Goal: Task Accomplishment & Management: Manage account settings

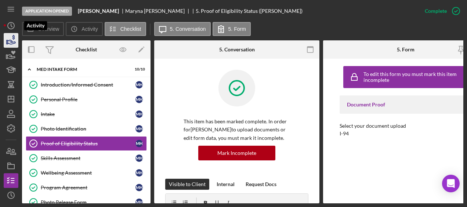
scroll to position [12, 0]
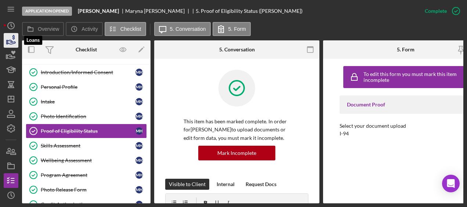
click at [10, 42] on icon "button" at bounding box center [11, 40] width 18 height 18
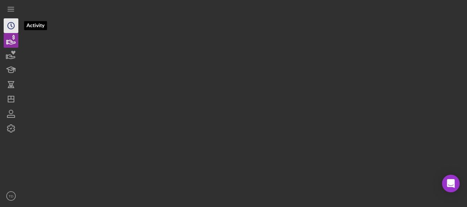
click at [14, 23] on circle "button" at bounding box center [11, 25] width 7 height 7
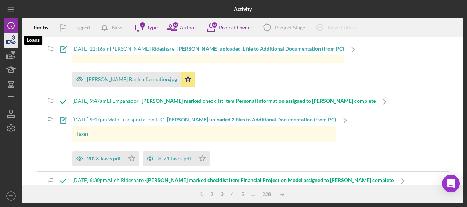
click at [11, 42] on icon "button" at bounding box center [12, 42] width 8 height 4
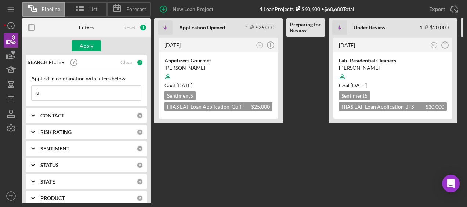
type input "l"
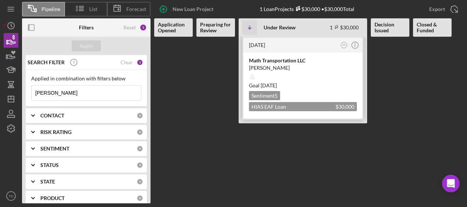
type input "hassan"
click at [270, 50] on div "2 months ago SR Icon/Info" at bounding box center [302, 45] width 119 height 15
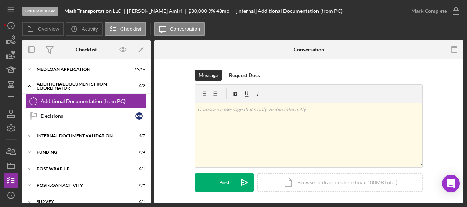
click at [56, 77] on div "Icon/Expander MED Loan Application 15 / 16 Icon/Expander Additional Documents f…" at bounding box center [86, 135] width 128 height 147
click at [52, 59] on div "Icon/Expander MED Loan Application 15 / 16 Icon/Expander Additional Documents f…" at bounding box center [86, 131] width 128 height 145
click at [48, 65] on div "Icon/Expander MED Loan Application 15 / 16" at bounding box center [86, 69] width 128 height 15
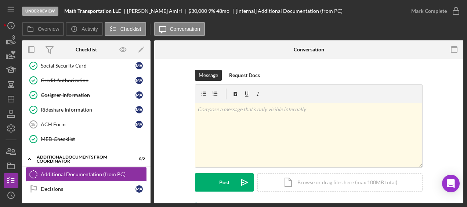
scroll to position [165, 0]
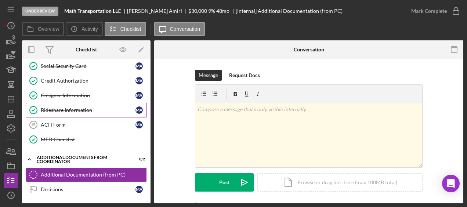
drag, startPoint x: 124, startPoint y: 168, endPoint x: 98, endPoint y: 102, distance: 71.3
click at [98, 102] on div "Icon/Expander MED Loan Application 15 / 16 Personal Information Personal Inform…" at bounding box center [86, 90] width 128 height 386
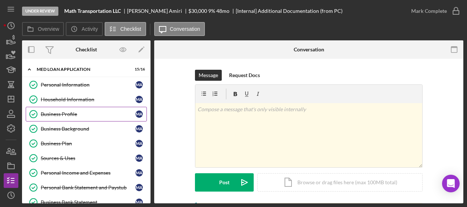
click at [72, 120] on link "Business Profile Business Profile M A" at bounding box center [86, 114] width 121 height 15
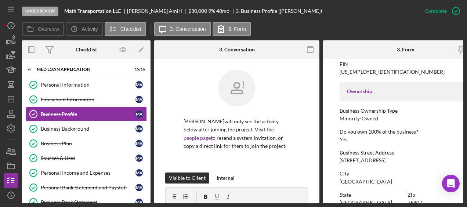
scroll to position [251, 0]
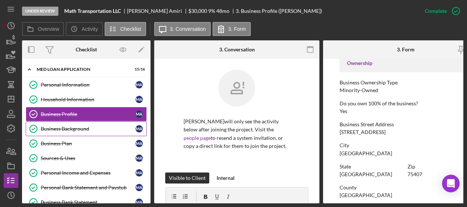
click at [91, 130] on div "Business Background" at bounding box center [88, 129] width 95 height 6
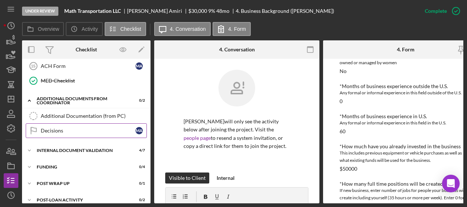
scroll to position [225, 0]
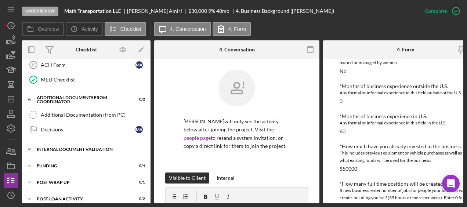
click at [79, 147] on div "Icon/Expander Internal Document Validation 4 / 7" at bounding box center [86, 149] width 128 height 15
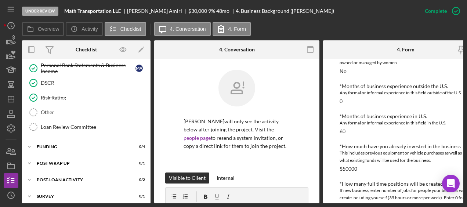
scroll to position [351, 0]
click at [67, 145] on div "Funding" at bounding box center [89, 147] width 105 height 4
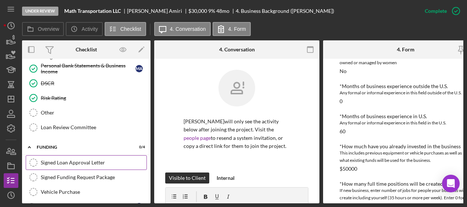
click at [62, 160] on div "Signed Loan Approval Letter" at bounding box center [94, 163] width 106 height 6
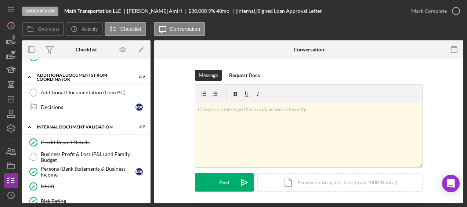
scroll to position [237, 0]
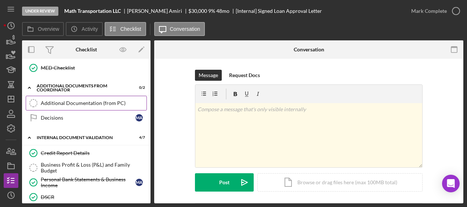
click at [98, 100] on div "Additional Documentation (from PC)" at bounding box center [94, 103] width 106 height 6
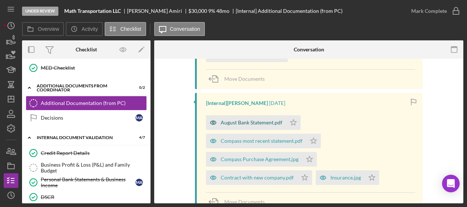
click at [256, 123] on div "August Bank Statement.pdf" at bounding box center [251, 123] width 62 height 6
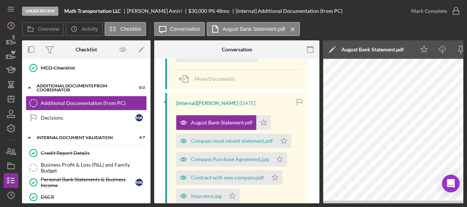
scroll to position [0, 80]
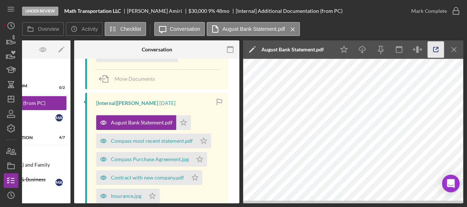
click at [439, 51] on icon "button" at bounding box center [435, 49] width 17 height 17
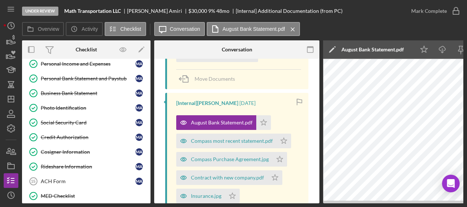
scroll to position [109, 0]
click at [12, 98] on icon "Icon/Dashboard" at bounding box center [11, 99] width 18 height 18
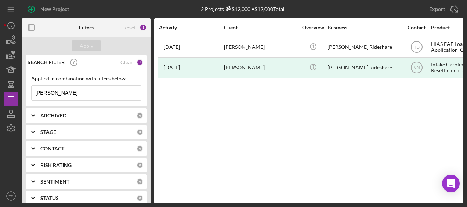
click at [71, 85] on input "daniel borjas" at bounding box center [86, 92] width 109 height 15
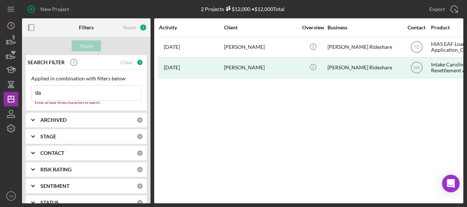
type input "d"
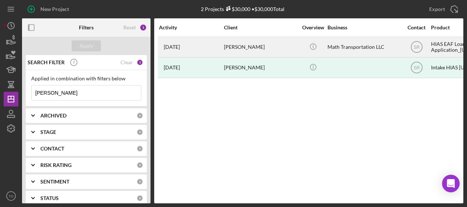
type input "hassan"
click at [235, 52] on div "Mohammad Hassan Amiri" at bounding box center [260, 46] width 73 height 19
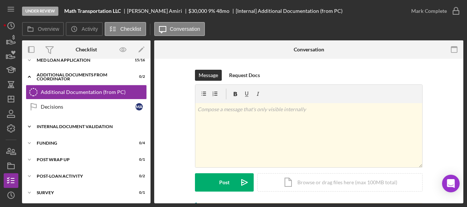
scroll to position [9, 0]
click at [98, 126] on div "Internal Document Validation" at bounding box center [89, 127] width 105 height 4
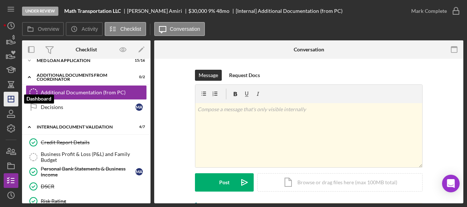
click at [11, 95] on icon "Icon/Dashboard" at bounding box center [11, 99] width 18 height 18
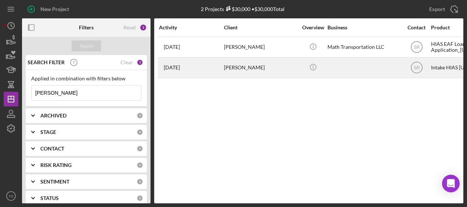
click at [230, 66] on div "Mohammad Hassan Amiri" at bounding box center [260, 67] width 73 height 19
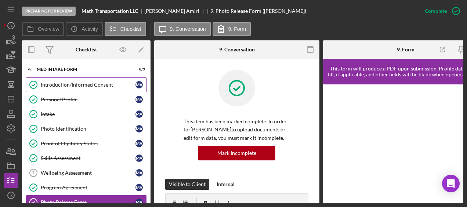
click at [84, 84] on div "Introduction/Informed Consent" at bounding box center [88, 85] width 95 height 6
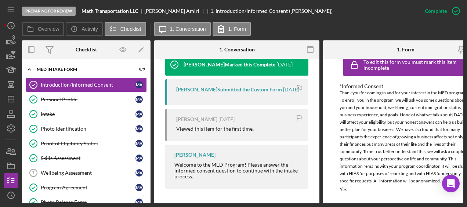
scroll to position [274, 0]
click at [98, 99] on div "Personal Profile" at bounding box center [88, 99] width 95 height 6
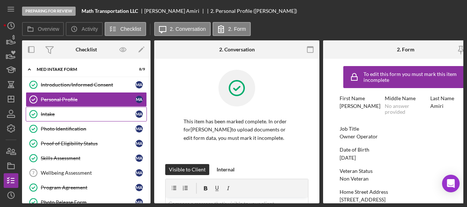
click at [86, 113] on div "Intake" at bounding box center [88, 114] width 95 height 6
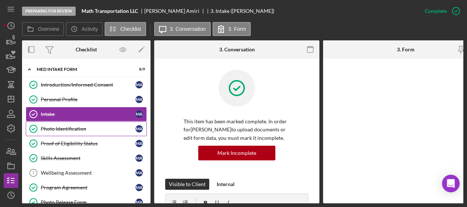
click at [85, 123] on link "Photo Identification Photo Identification M A" at bounding box center [86, 128] width 121 height 15
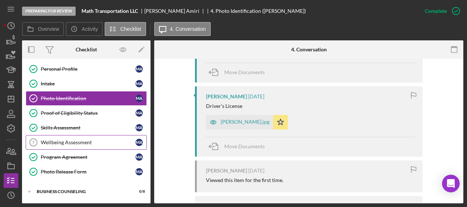
scroll to position [35, 0]
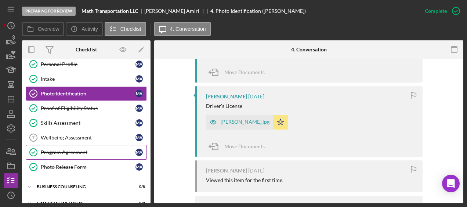
click at [78, 149] on div "Program Agreement" at bounding box center [88, 152] width 95 height 6
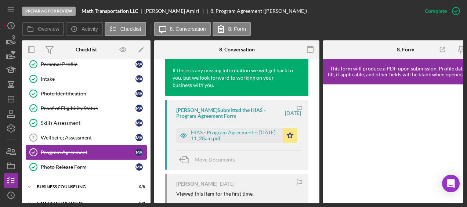
scroll to position [285, 0]
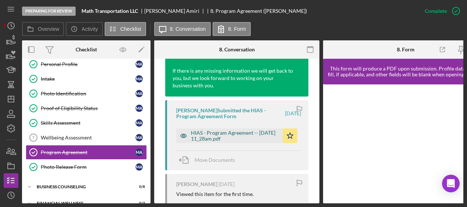
click at [233, 142] on div "HIAS - Program Agreement -- 2025-06-23 11_28am.pdf" at bounding box center [235, 136] width 88 height 12
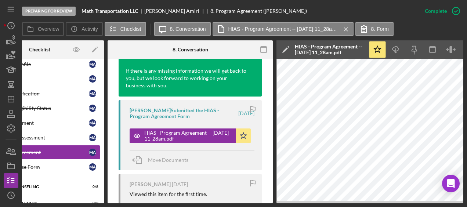
scroll to position [0, 0]
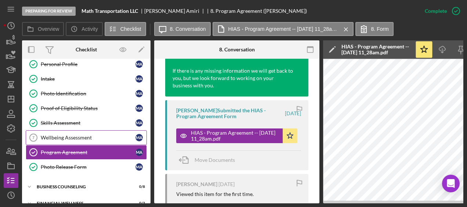
click at [95, 131] on link "Wellbeing Assessment 7 Wellbeing Assessment M A" at bounding box center [86, 137] width 121 height 15
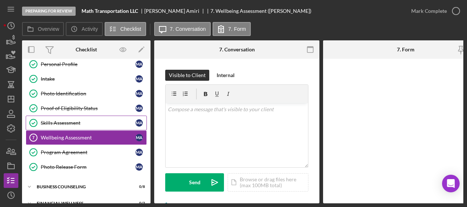
click at [92, 121] on div "Skills Assessment" at bounding box center [88, 123] width 95 height 6
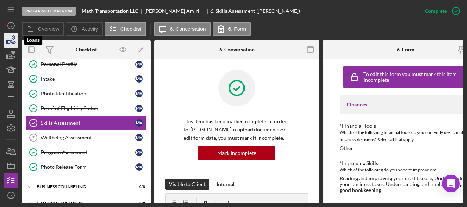
click at [12, 42] on icon "button" at bounding box center [12, 42] width 8 height 4
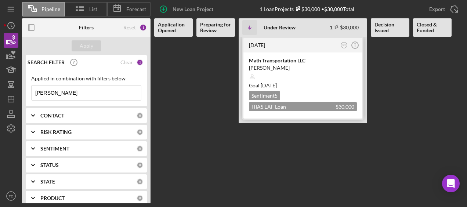
click at [282, 63] on div "Math Transportation LLC" at bounding box center [303, 60] width 108 height 7
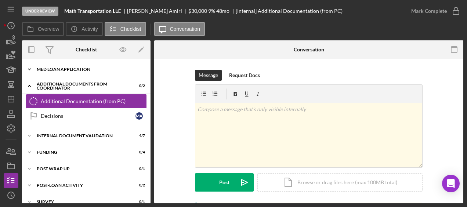
click at [78, 69] on div "MED Loan Application" at bounding box center [89, 69] width 105 height 4
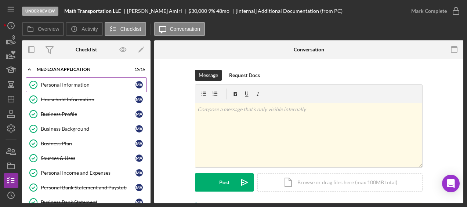
click at [70, 84] on div "Personal Information" at bounding box center [88, 85] width 95 height 6
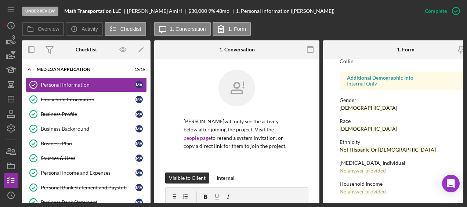
scroll to position [206, 0]
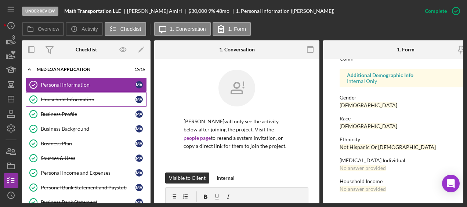
click at [98, 102] on link "Household Information Household Information M A" at bounding box center [86, 99] width 121 height 15
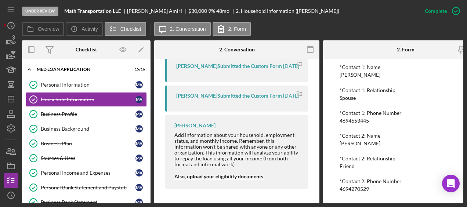
scroll to position [603, 0]
click at [79, 109] on link "Business Profile Business Profile M A" at bounding box center [86, 114] width 121 height 15
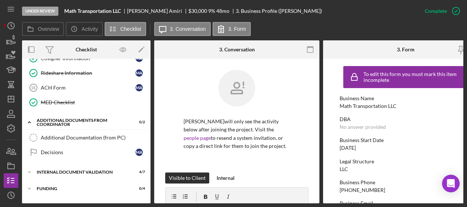
scroll to position [202, 0]
click at [76, 135] on div "Additional Documentation (from PC)" at bounding box center [94, 138] width 106 height 6
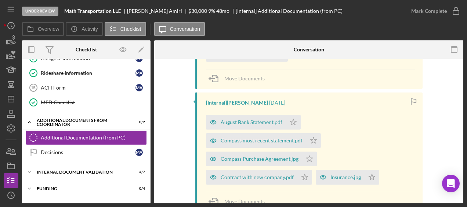
scroll to position [290, 0]
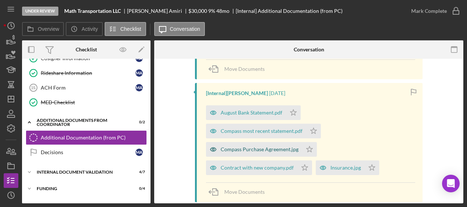
click at [247, 151] on div "Compass Purchase Agreement.jpg" at bounding box center [259, 149] width 78 height 6
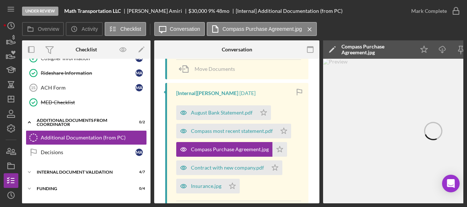
scroll to position [0, 80]
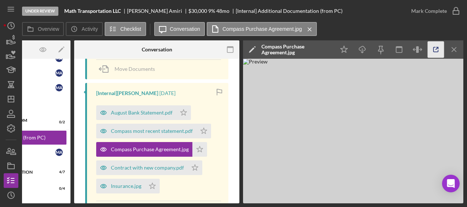
click at [438, 47] on polyline "button" at bounding box center [437, 48] width 2 height 2
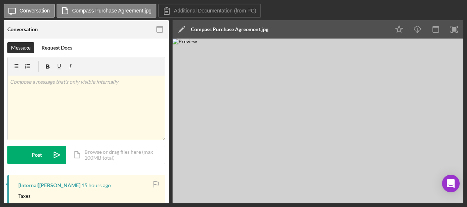
click at [346, 76] on img at bounding box center [317, 121] width 291 height 165
click at [439, 32] on icon "button" at bounding box center [435, 29] width 17 height 17
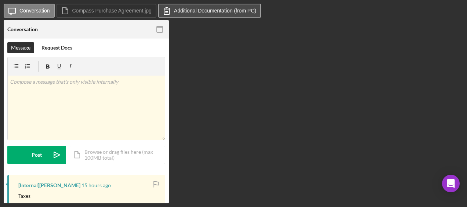
click at [190, 17] on button "Additional Documentation (from PC)" at bounding box center [209, 11] width 103 height 14
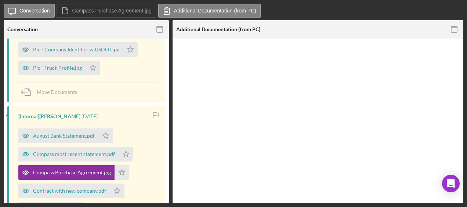
scroll to position [276, 0]
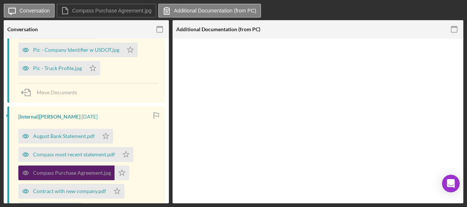
click at [88, 176] on div "Compass Purchase Agreement.jpg" at bounding box center [66, 172] width 96 height 15
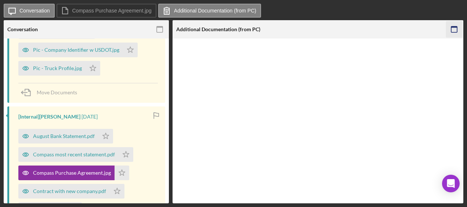
click at [457, 28] on icon "button" at bounding box center [454, 29] width 17 height 17
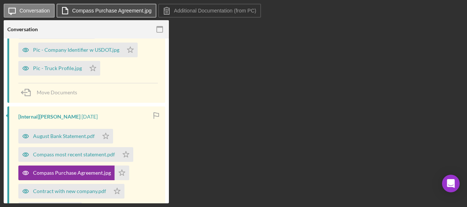
click at [125, 13] on label "Compass Purchase Agreement.jpg" at bounding box center [111, 11] width 79 height 6
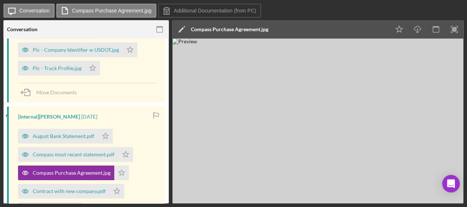
scroll to position [0, 0]
